Goal: Obtain resource: Download file/media

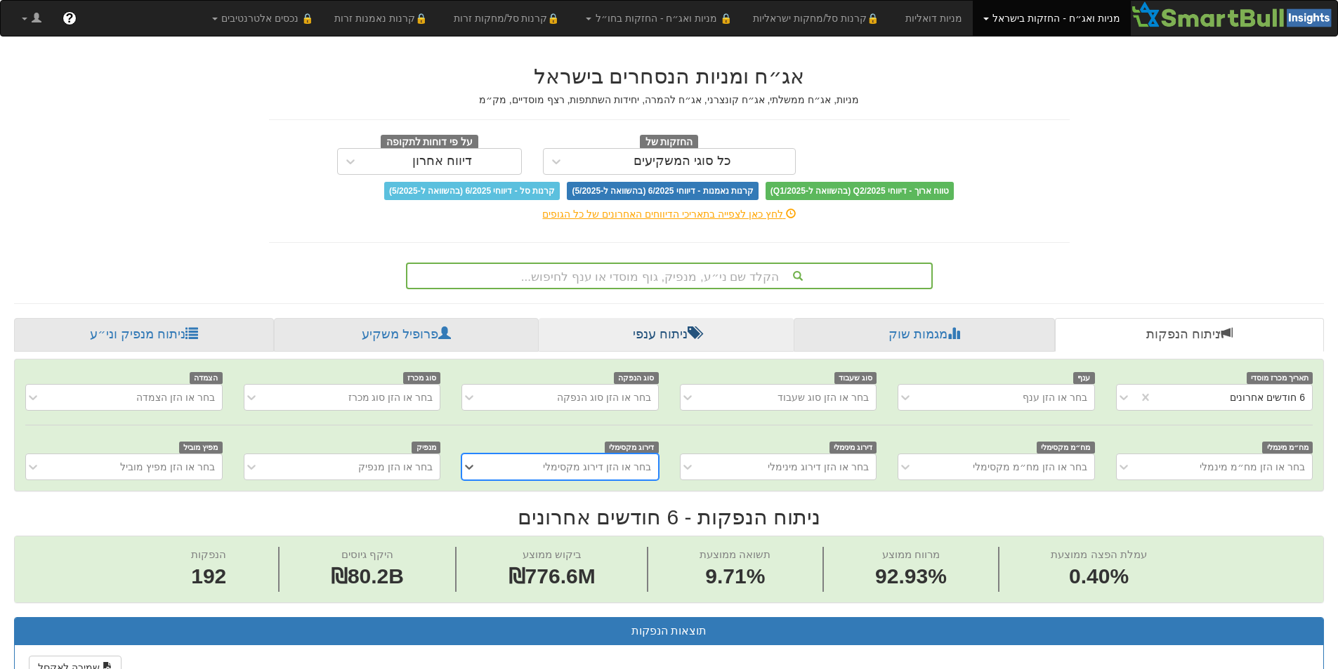
scroll to position [0, 2561]
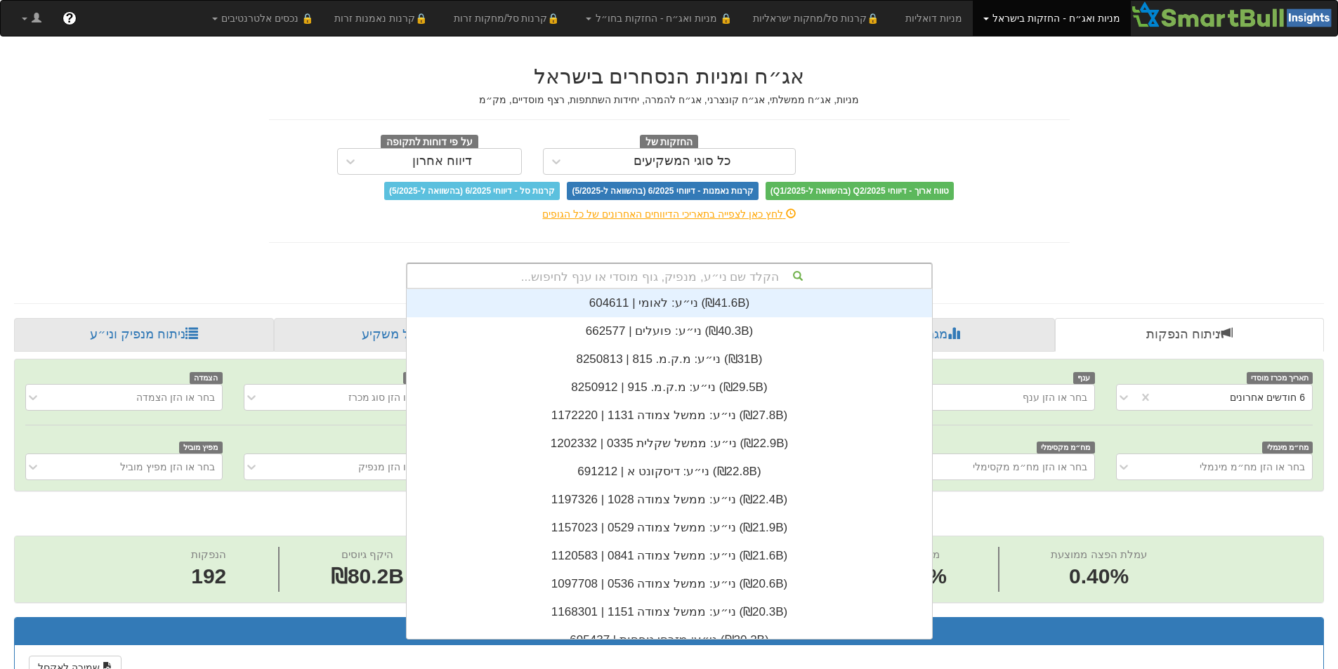
click at [777, 268] on div "הקלד שם ני״ע, מנפיק, גוף מוסדי או ענף לחיפוש..." at bounding box center [669, 276] width 524 height 24
type input "b"
drag, startPoint x: 776, startPoint y: 268, endPoint x: 268, endPoint y: 244, distance: 509.2
click at [268, 244] on div "אג״ח ומניות הנסחרים בישראל מניות, אג״ח ממשלתי, אג״ח קונצרני, אג״ח להמרה, יחידות…" at bounding box center [670, 170] width 822 height 239
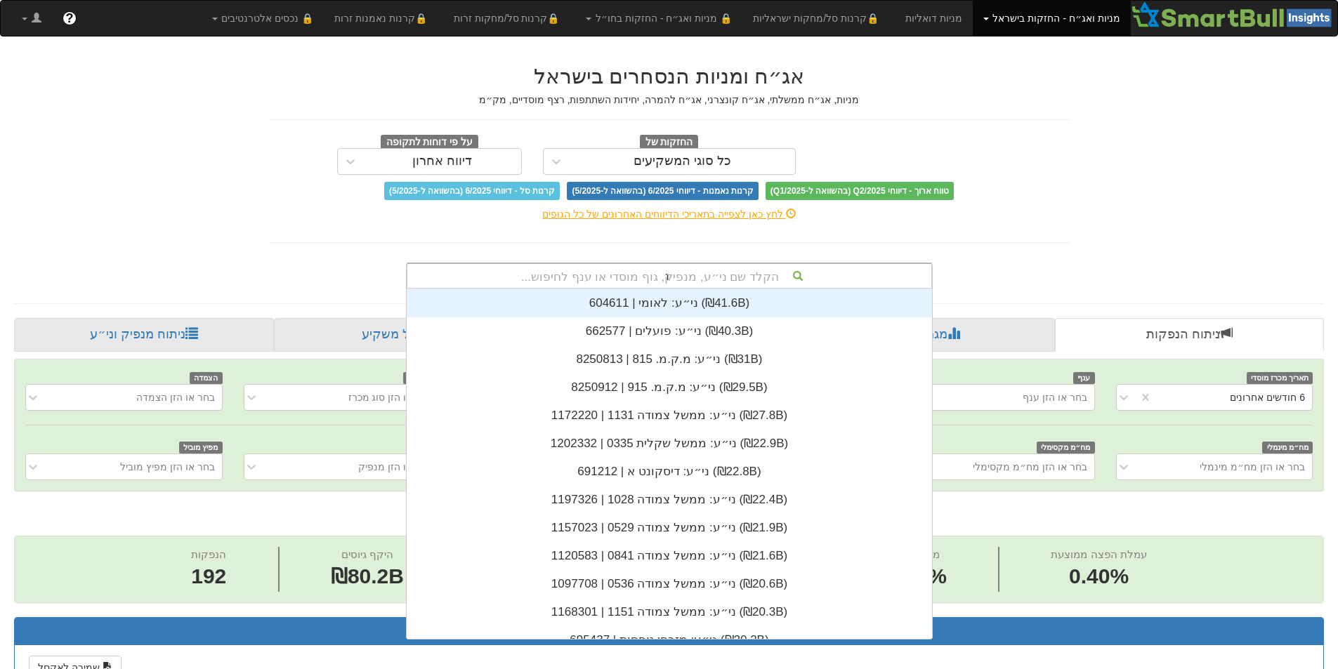
scroll to position [84, 0]
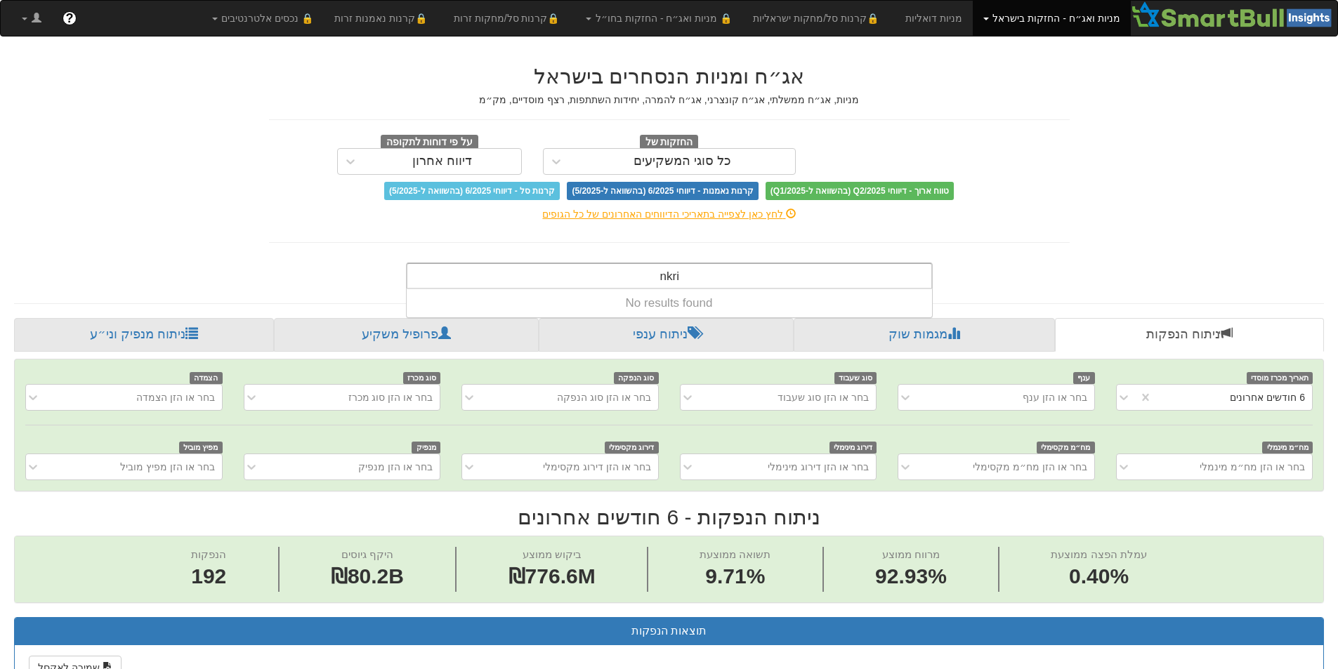
click at [919, 254] on div "אג״ח ומניות הנסחרים בישראל מניות, אג״ח ממשלתי, אג״ח קונצרני, אג״ח להמרה, יחידות…" at bounding box center [670, 170] width 822 height 239
type input "n"
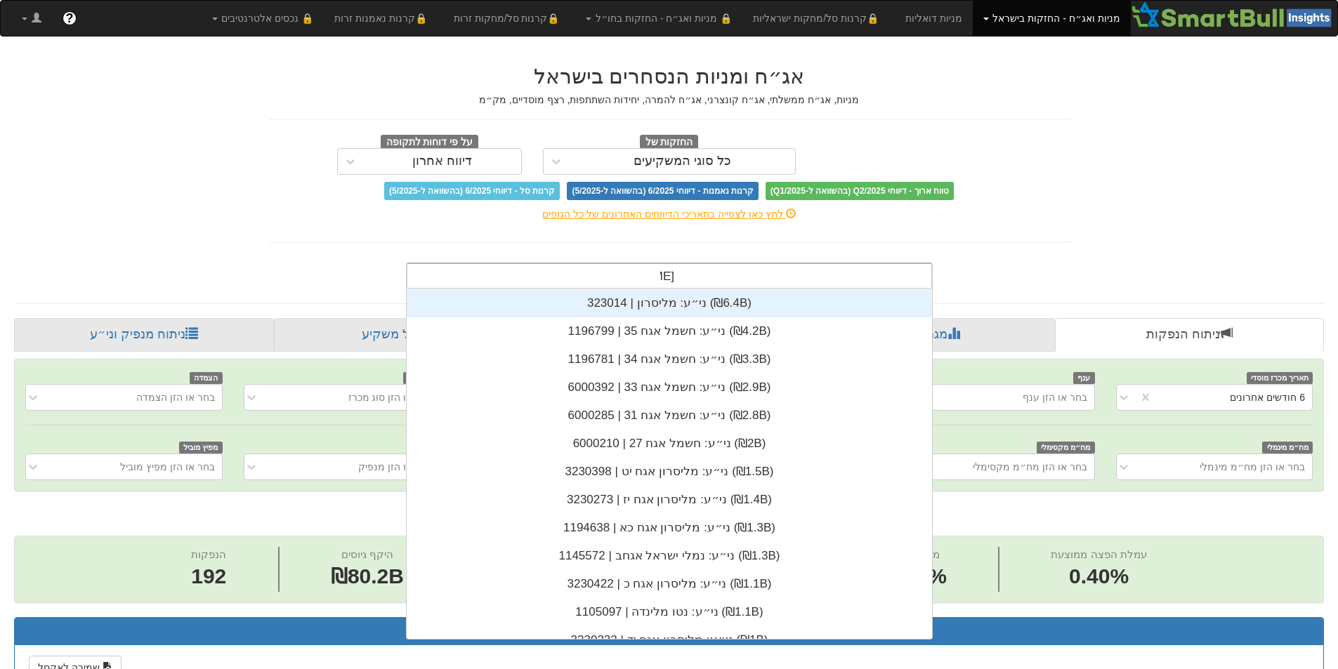
scroll to position [169, 0]
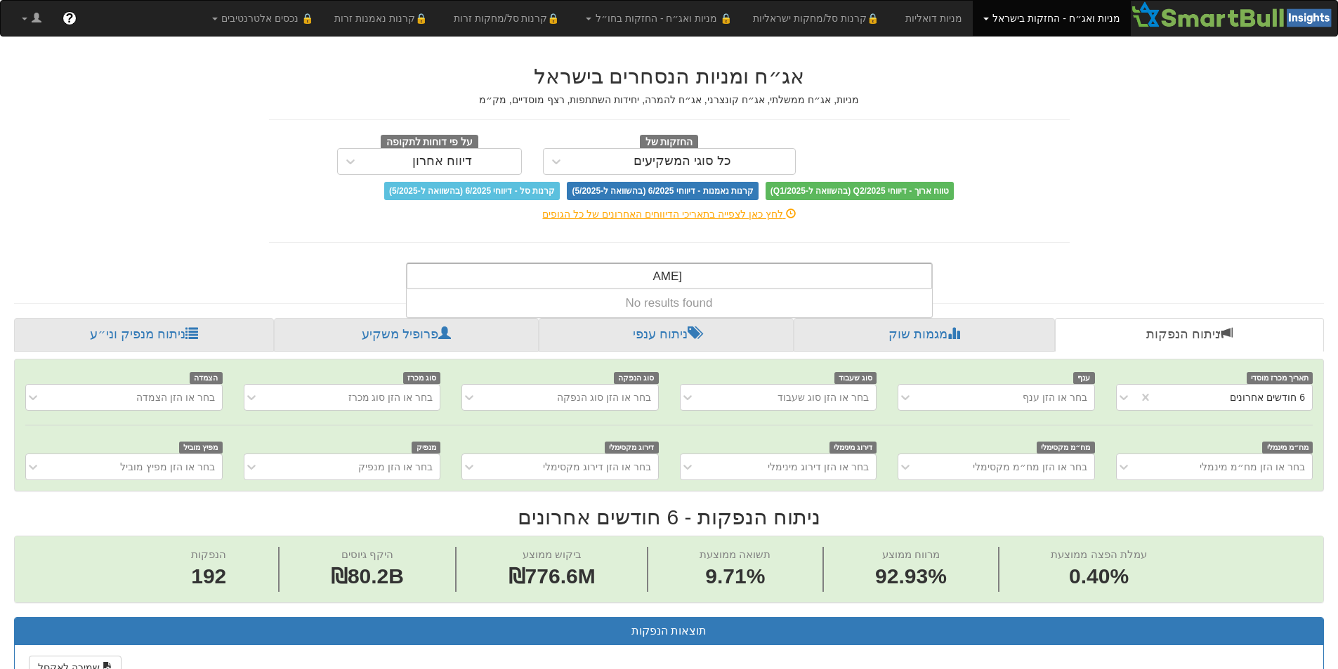
type input "[PERSON_NAME]"
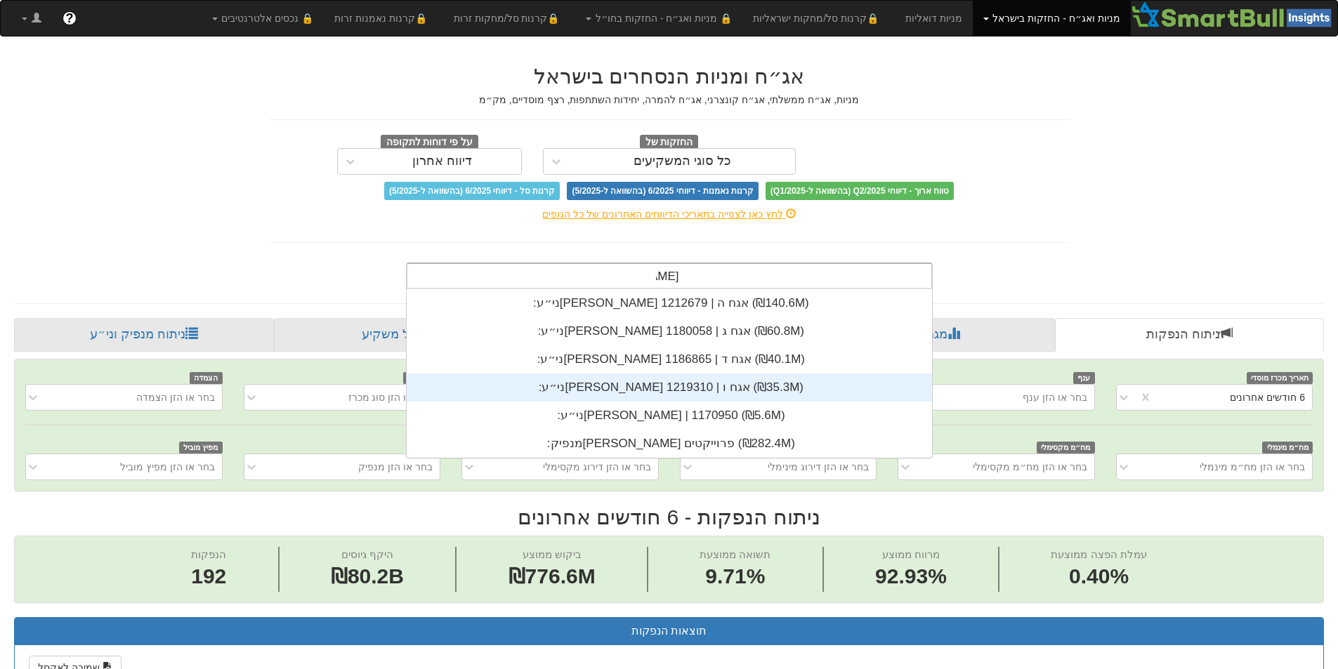
click at [669, 394] on div "ני״ע: ‏[PERSON_NAME] אגח ו | 1219310 ‎(₪35.3M)‎" at bounding box center [669, 388] width 525 height 28
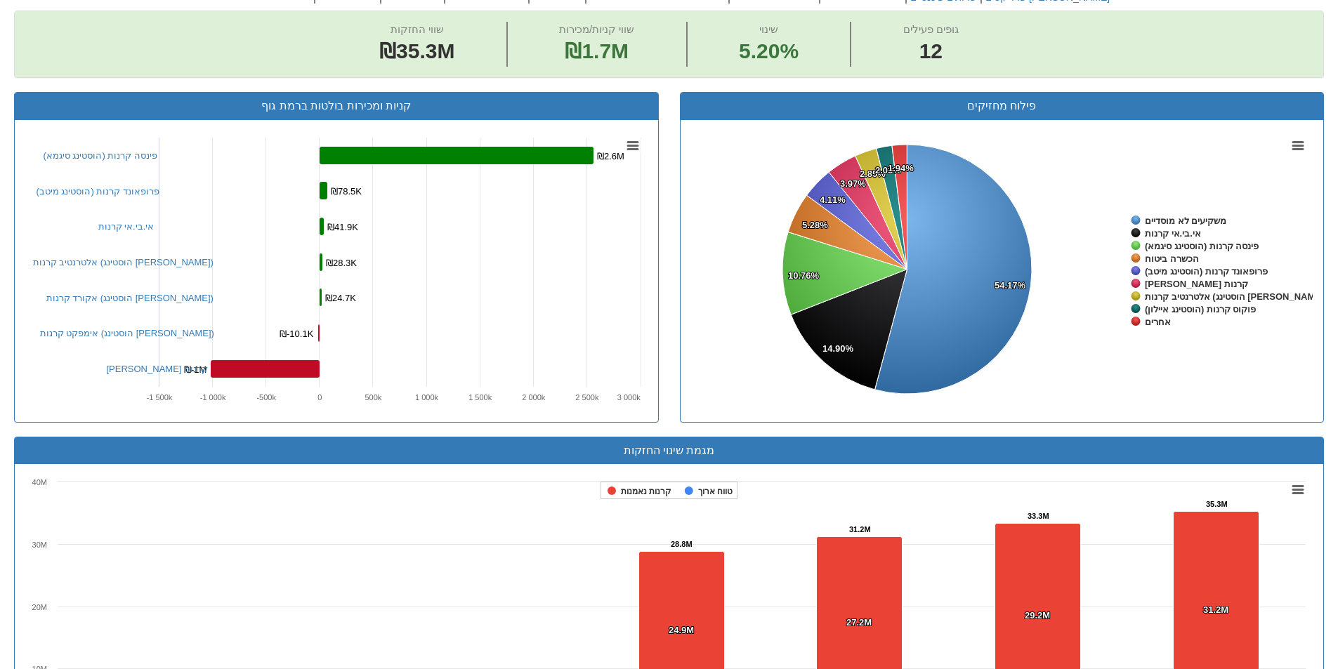
scroll to position [1010, 0]
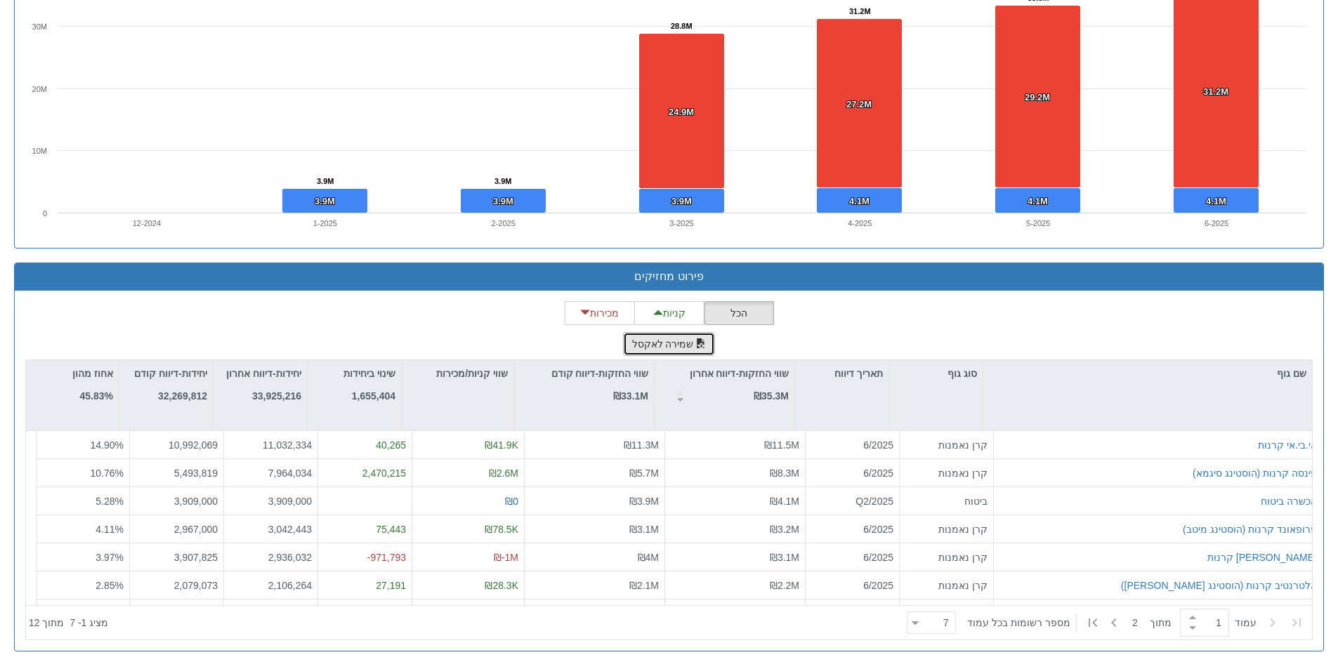
click at [647, 339] on button "שמירה לאקסל" at bounding box center [669, 344] width 93 height 24
